Goal: Find specific page/section: Find specific page/section

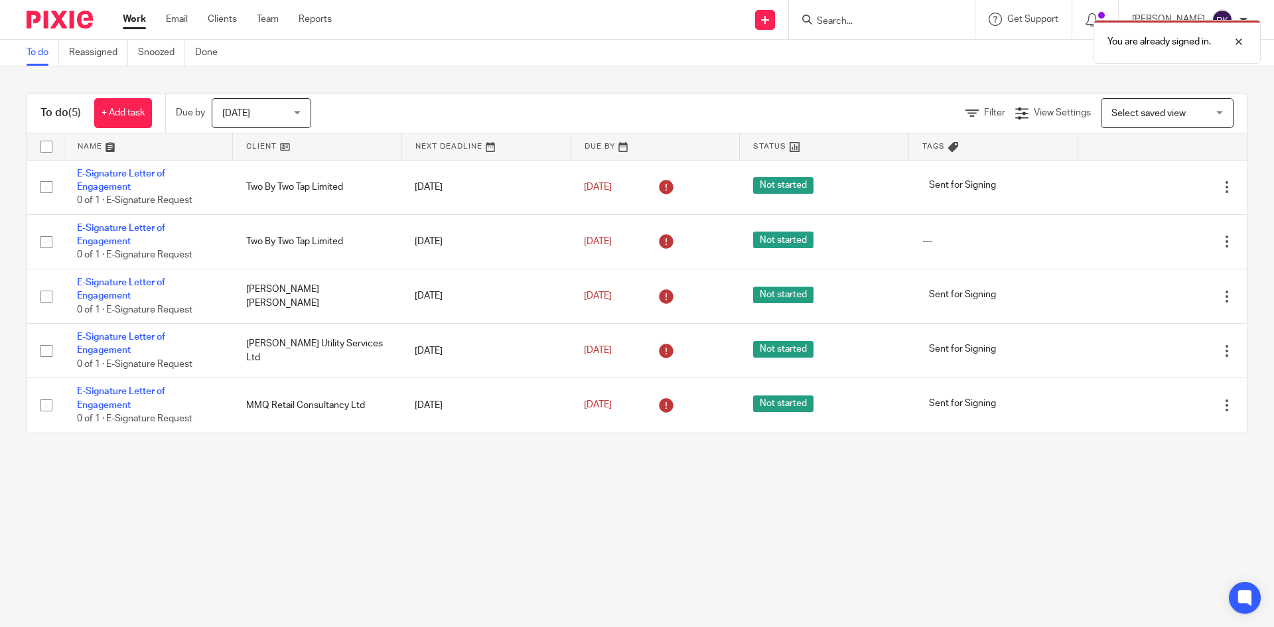
click at [902, 27] on div "You are already signed in." at bounding box center [949, 38] width 624 height 50
click at [898, 25] on div "You are already signed in." at bounding box center [949, 38] width 624 height 50
drag, startPoint x: 891, startPoint y: 22, endPoint x: 874, endPoint y: 27, distance: 18.0
click at [880, 27] on div "You are already signed in." at bounding box center [949, 38] width 624 height 50
click at [872, 27] on div "You are already signed in." at bounding box center [949, 38] width 624 height 50
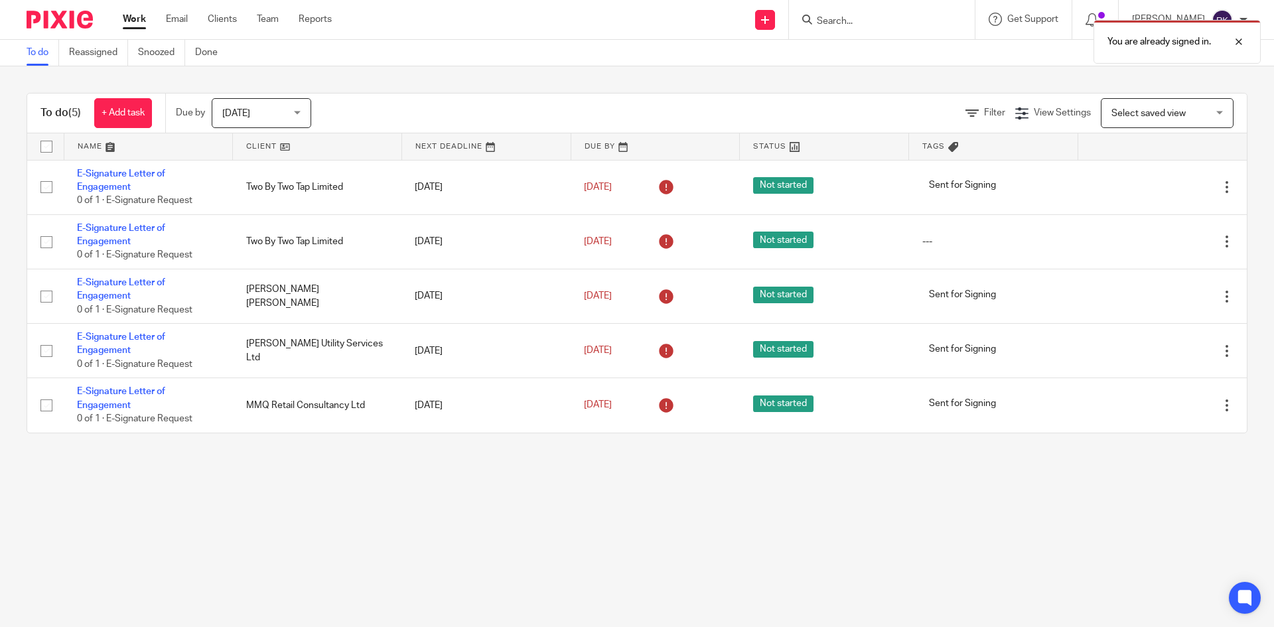
click at [870, 25] on div "You are already signed in." at bounding box center [949, 38] width 624 height 50
click at [886, 19] on div "You are already signed in." at bounding box center [949, 38] width 624 height 50
click at [849, 17] on div "You are already signed in." at bounding box center [949, 38] width 624 height 50
click at [850, 17] on input "Search" at bounding box center [874, 22] width 119 height 12
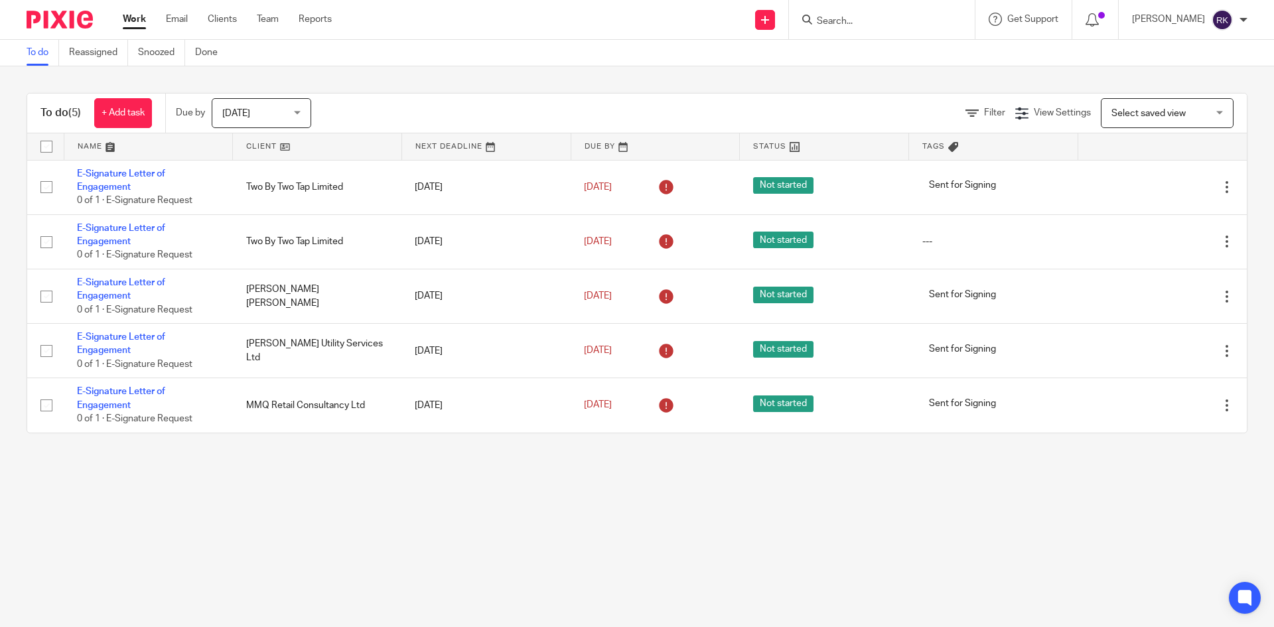
type input "w"
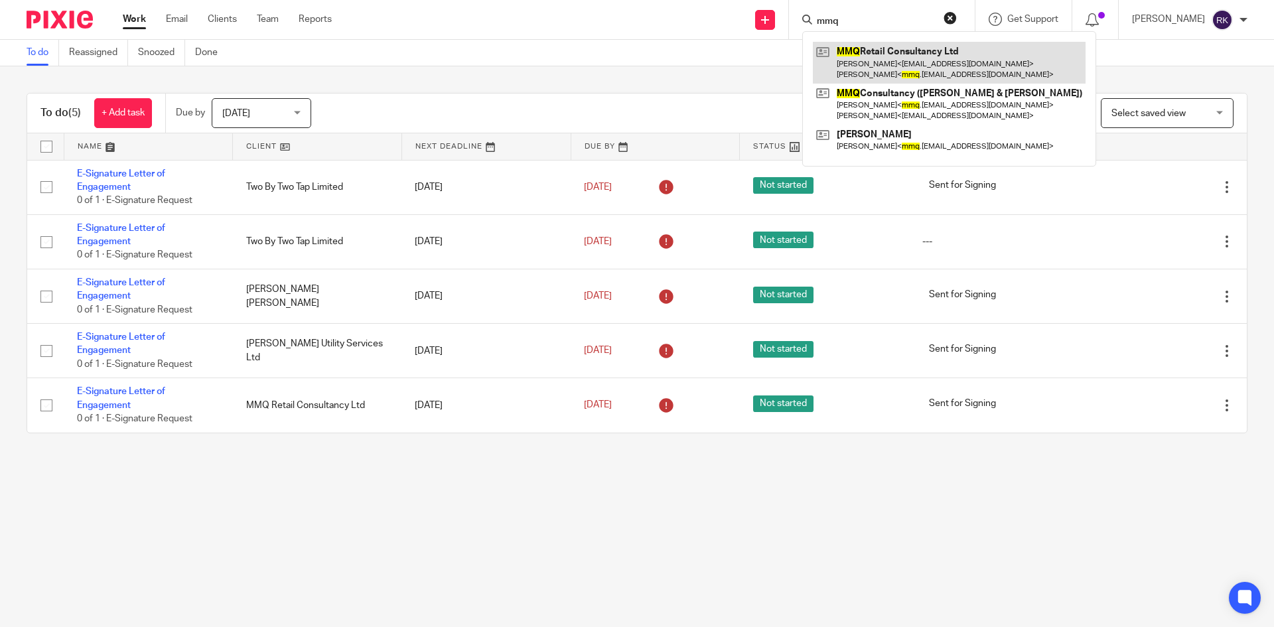
type input "mmq"
click at [917, 70] on link at bounding box center [949, 62] width 273 height 41
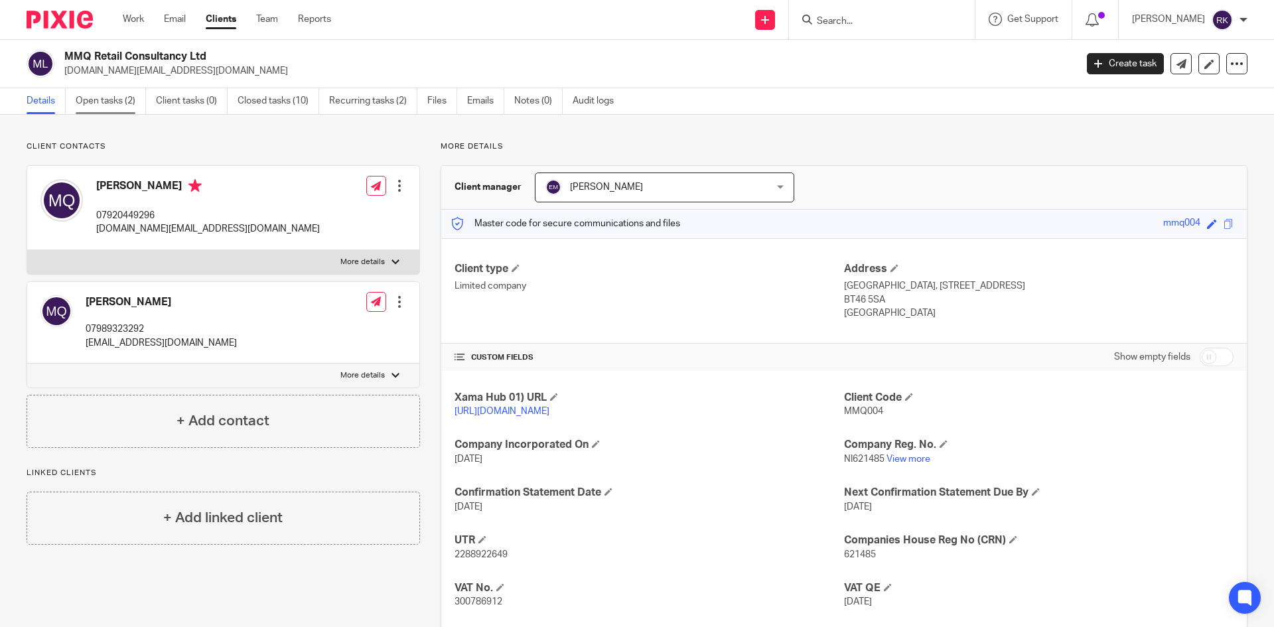
click at [96, 98] on link "Open tasks (2)" at bounding box center [111, 101] width 70 height 26
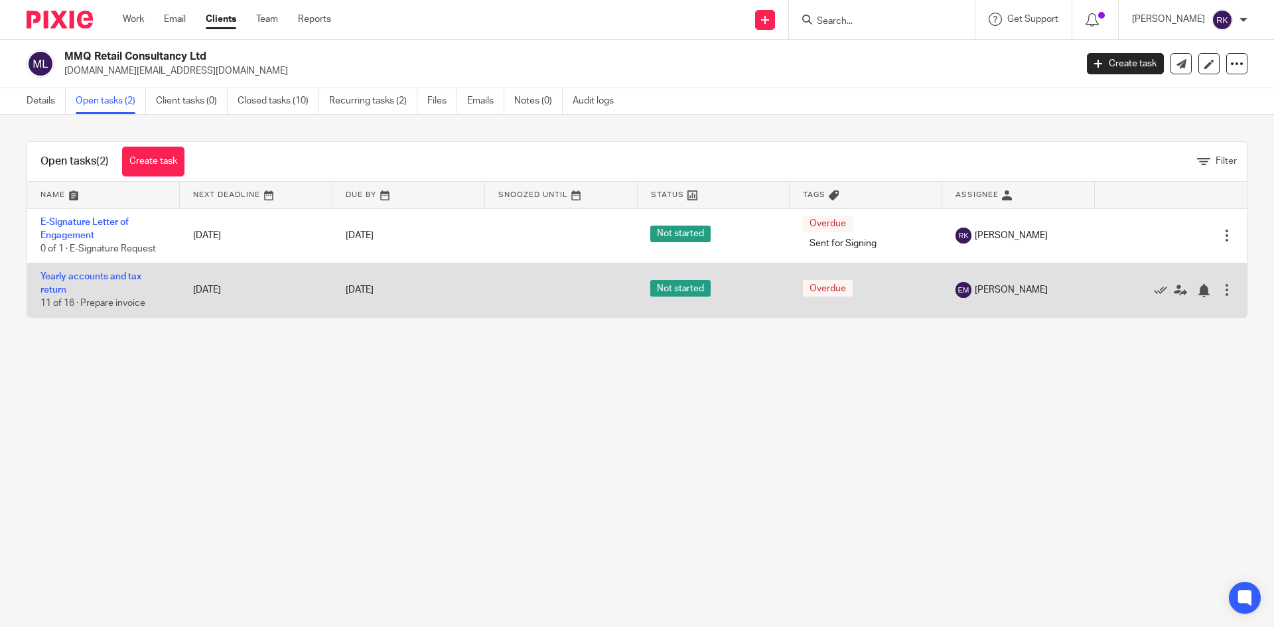
click at [1220, 289] on div at bounding box center [1226, 289] width 13 height 13
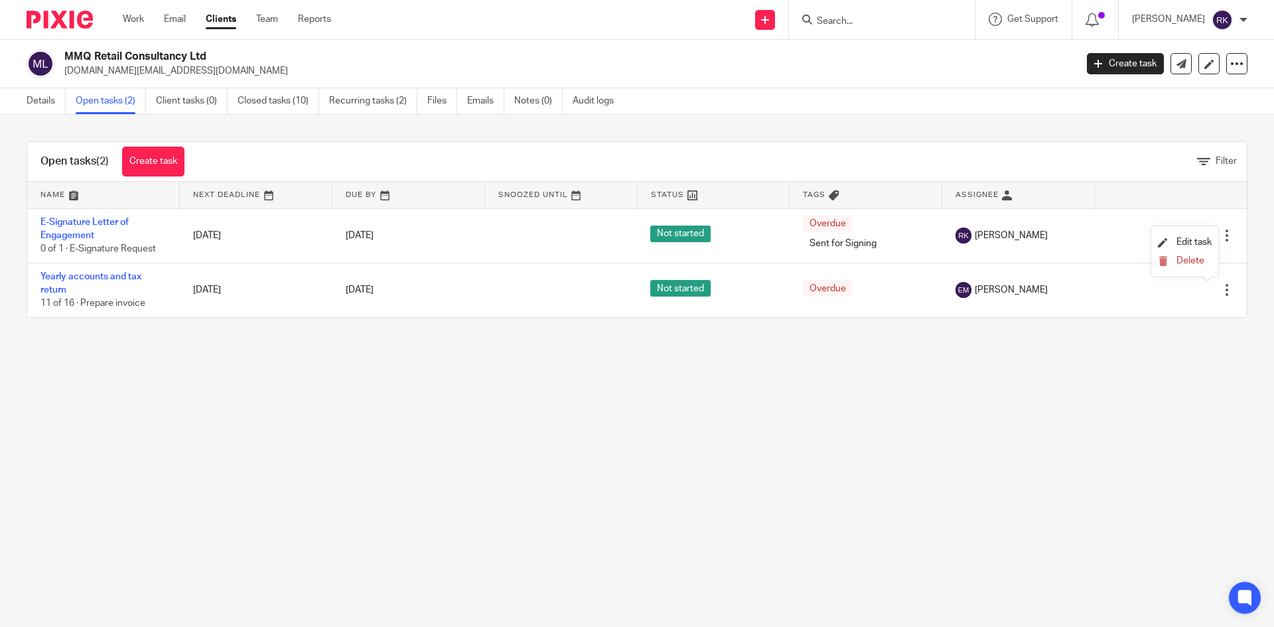
click at [937, 419] on main "MMQ Retail Consultancy Ltd mmq.consulting@gmail.com Create task Update from Com…" at bounding box center [637, 313] width 1274 height 627
